Goal: Transaction & Acquisition: Purchase product/service

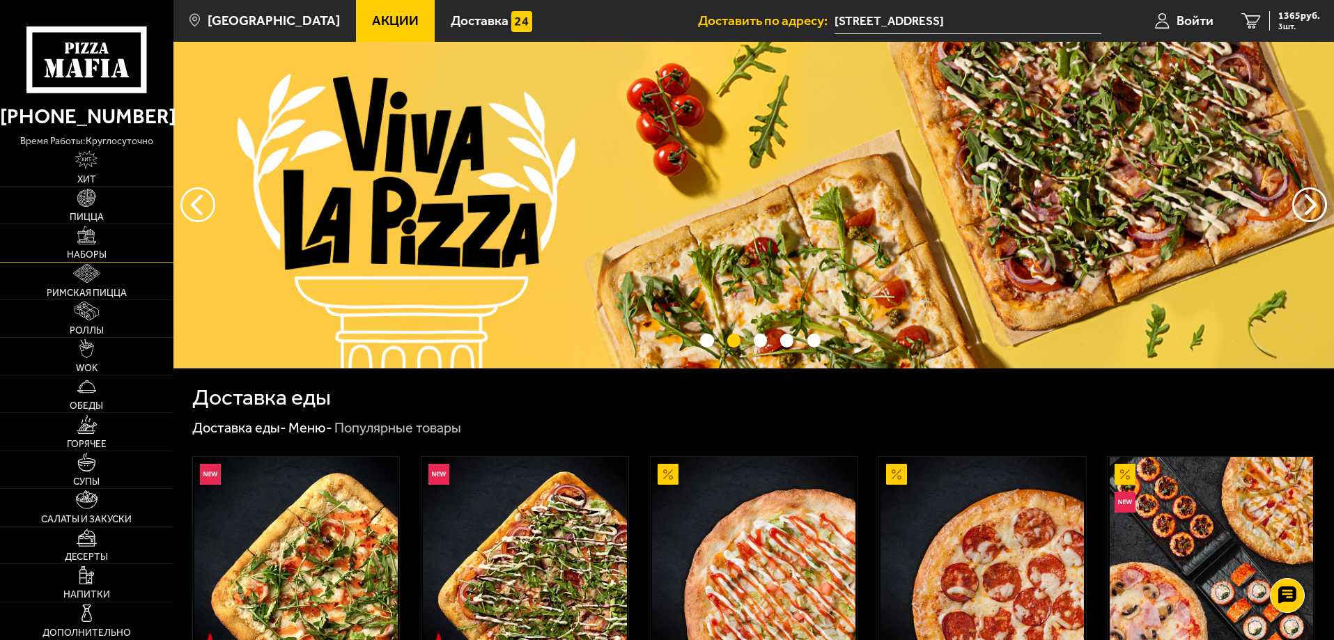
click at [88, 233] on img at bounding box center [86, 235] width 19 height 19
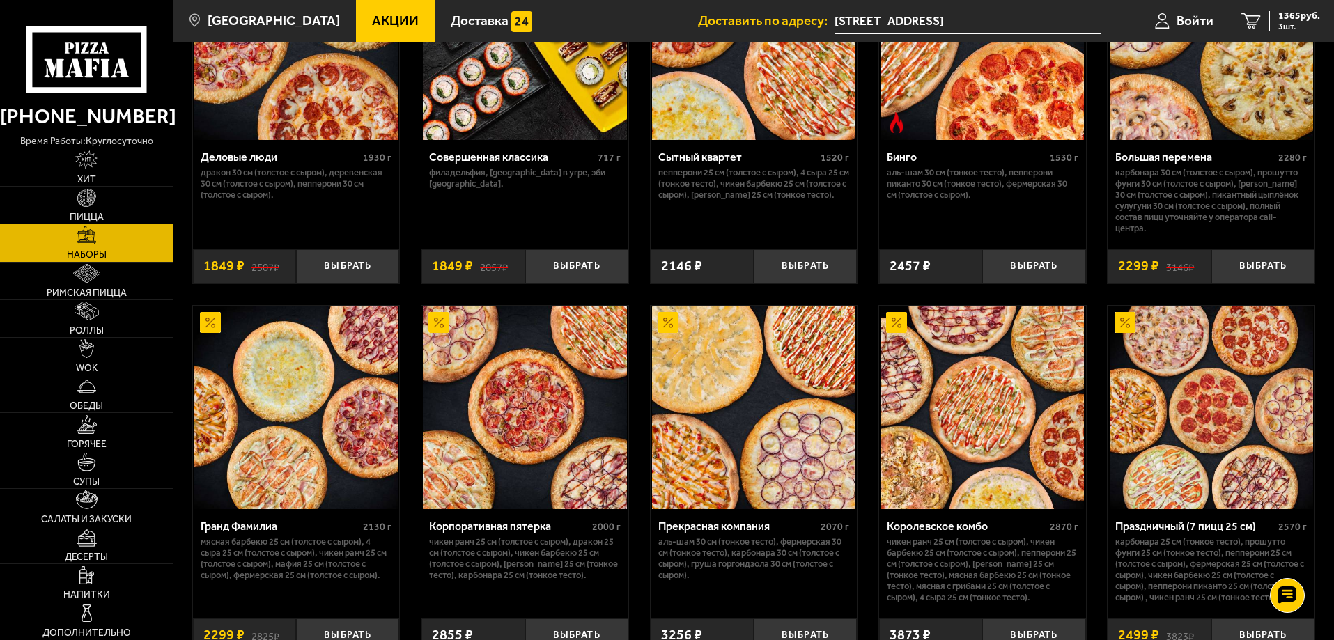
scroll to position [1592, 0]
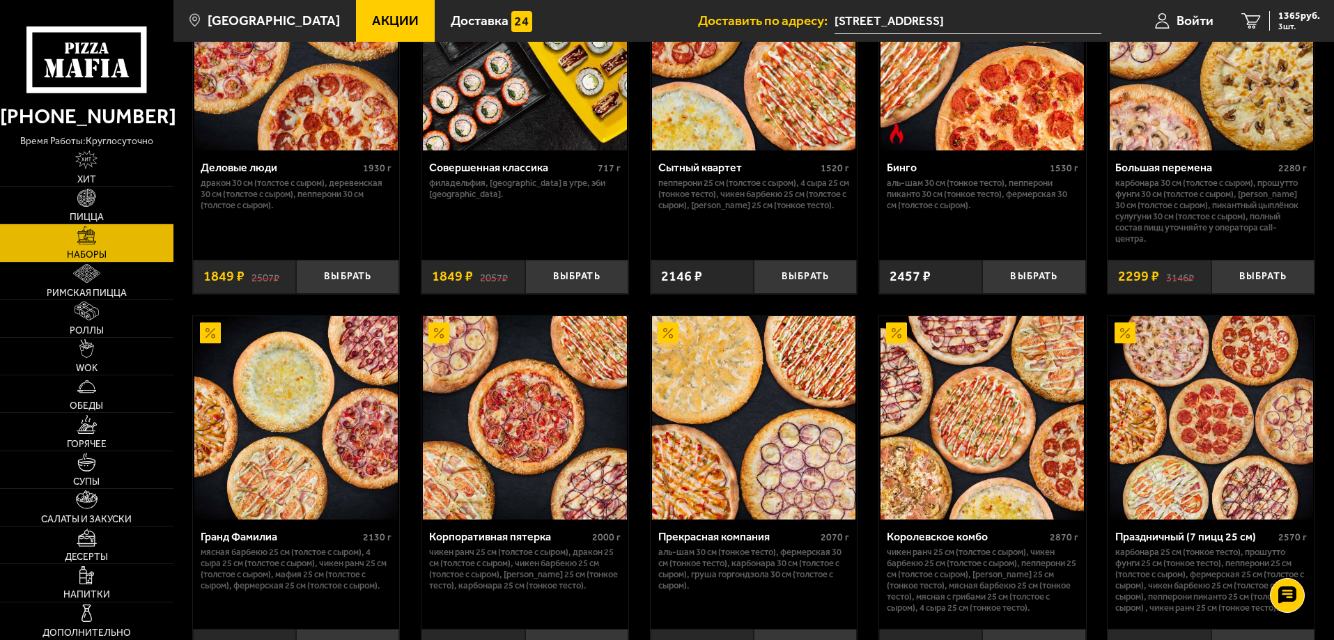
click at [372, 19] on span "Акции" at bounding box center [395, 20] width 47 height 13
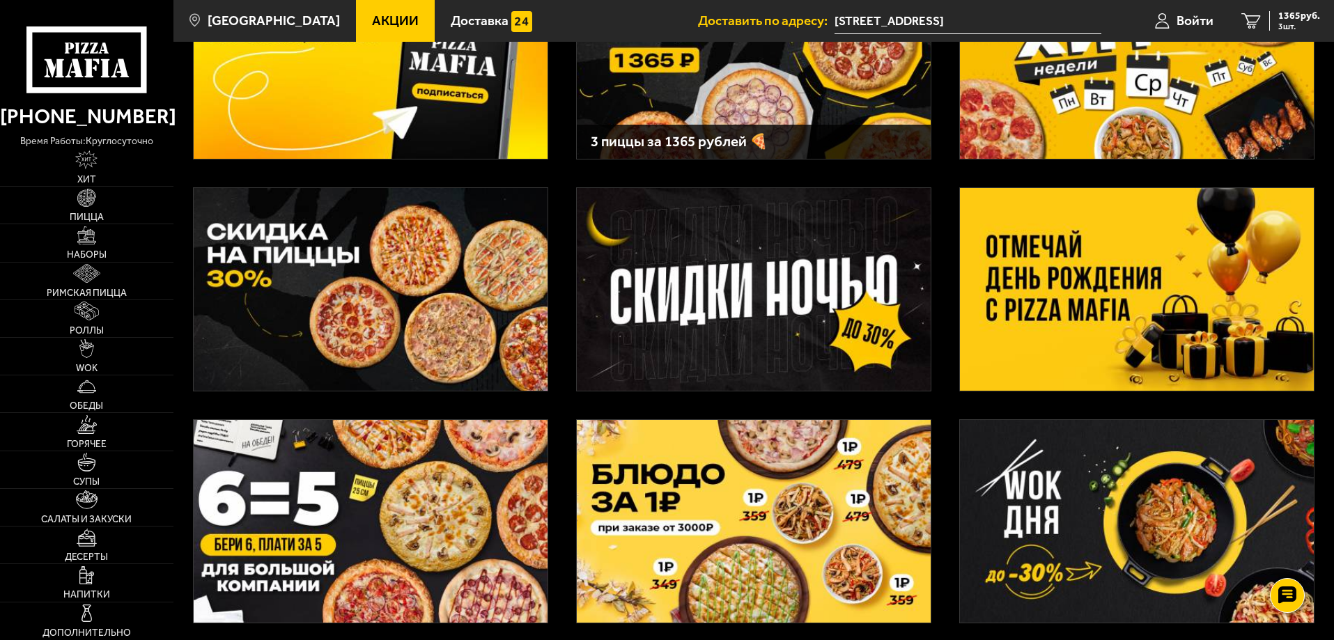
scroll to position [209, 0]
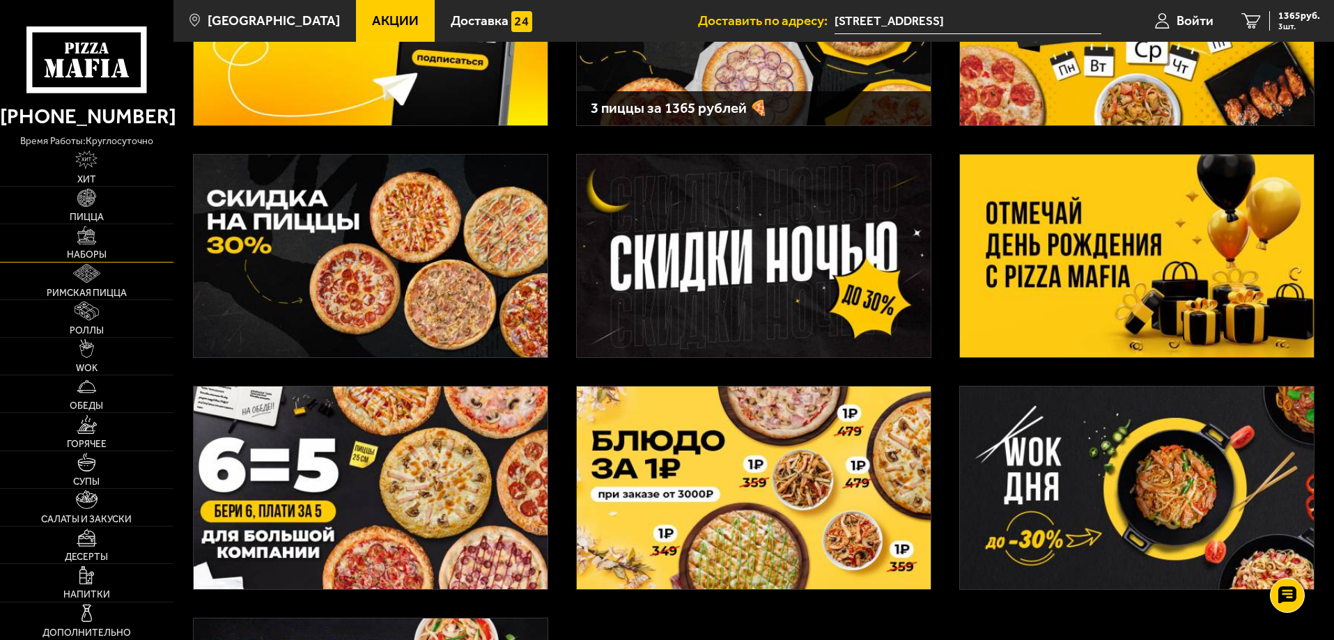
click at [86, 234] on img at bounding box center [86, 235] width 19 height 19
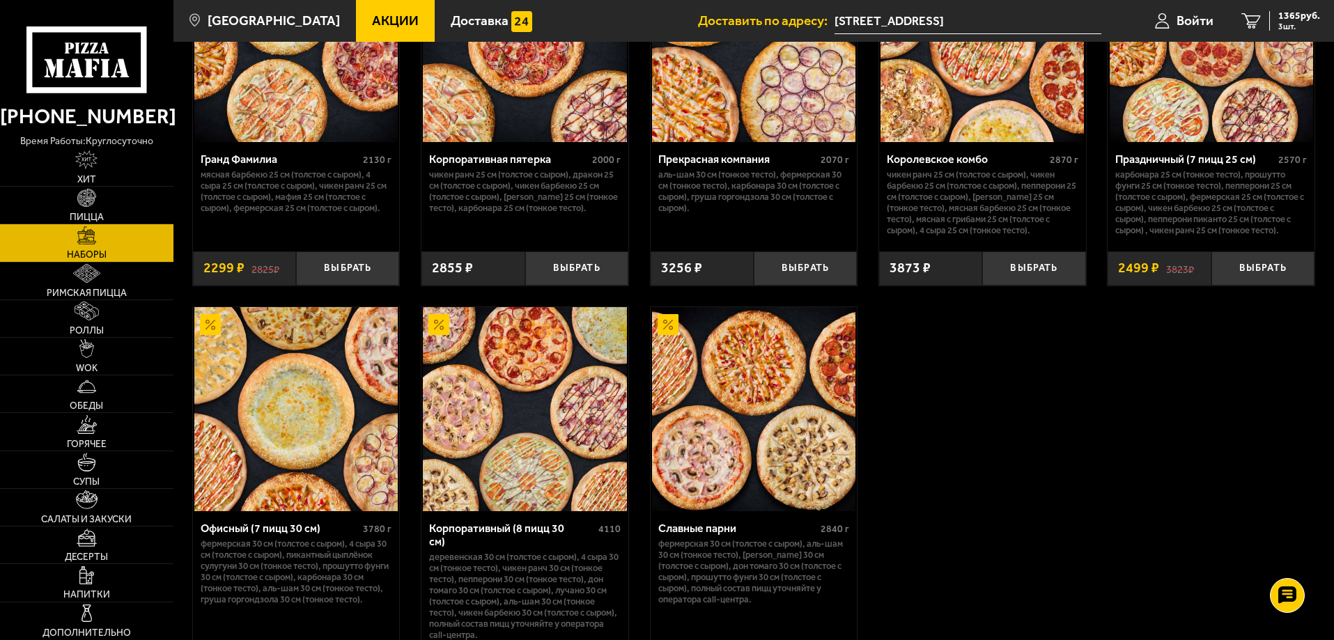
scroll to position [2149, 0]
